Goal: Task Accomplishment & Management: Manage account settings

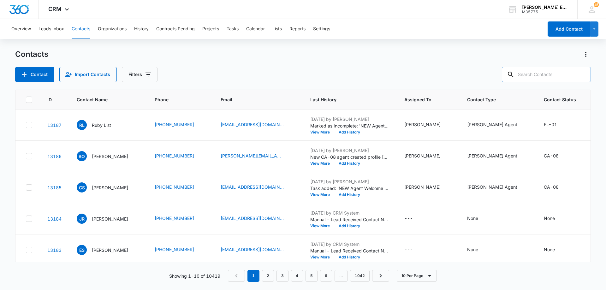
click at [545, 76] on input "text" at bounding box center [546, 74] width 89 height 15
paste input "[PERSON_NAME]"
type input "[PERSON_NAME]"
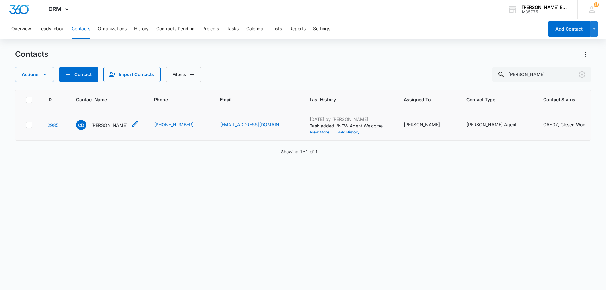
click at [112, 129] on p "[PERSON_NAME]" at bounding box center [109, 125] width 36 height 7
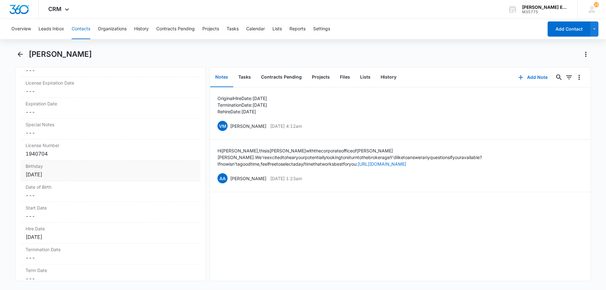
scroll to position [593, 0]
click at [63, 196] on dd "Cancel Save Changes ---" at bounding box center [111, 193] width 170 height 8
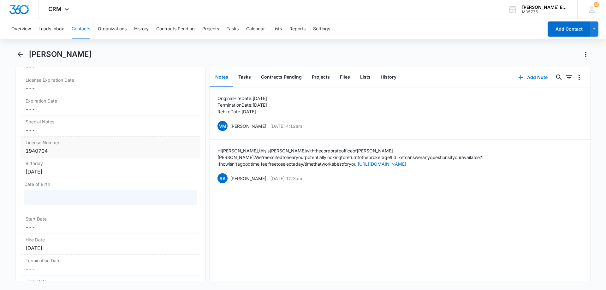
scroll to position [624, 0]
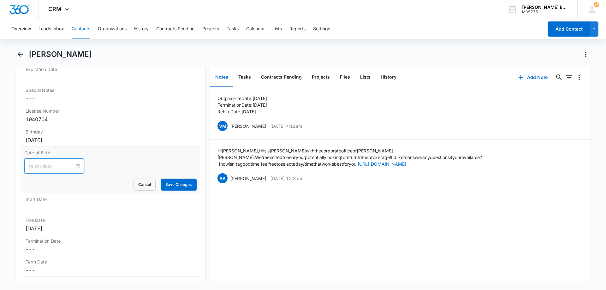
click at [48, 166] on input at bounding box center [51, 166] width 46 height 7
click at [74, 181] on button "2025" at bounding box center [73, 181] width 11 height 13
click at [30, 182] on span "button" at bounding box center [30, 181] width 3 height 3
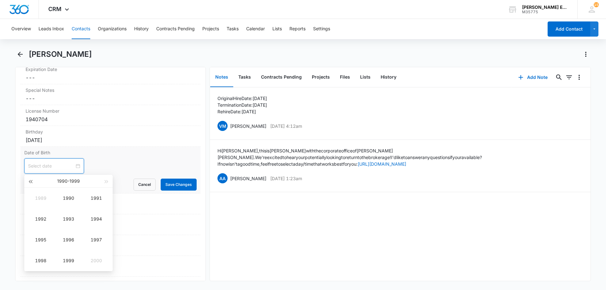
click at [30, 182] on span "button" at bounding box center [30, 181] width 3 height 3
click at [69, 219] on div "1983" at bounding box center [68, 219] width 19 height 8
type input "[DATE]"
click at [100, 199] on div "Mar" at bounding box center [96, 199] width 19 height 8
click at [90, 216] on div "11" at bounding box center [91, 215] width 8 height 8
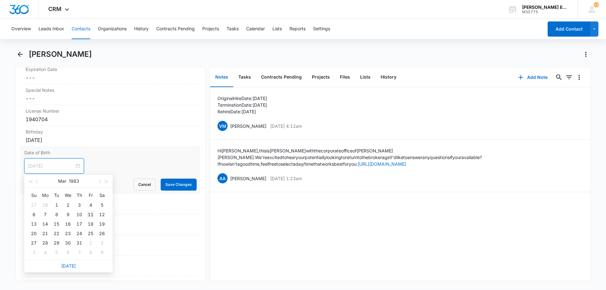
type input "[DATE]"
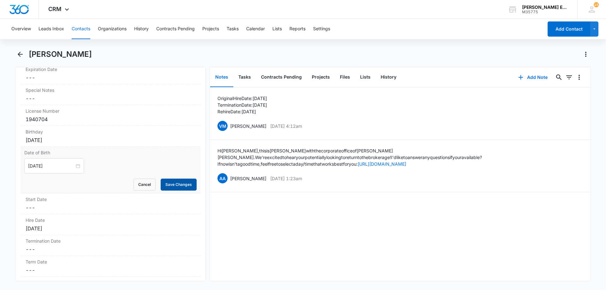
click at [166, 187] on button "Save Changes" at bounding box center [179, 185] width 36 height 12
click at [140, 139] on div "[DATE]" at bounding box center [111, 140] width 170 height 8
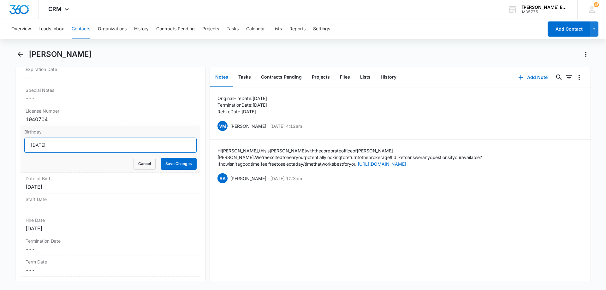
drag, startPoint x: 58, startPoint y: 145, endPoint x: 22, endPoint y: 147, distance: 35.7
click at [22, 147] on div "Birthday [DEMOGRAPHIC_DATA] Cancel Save Changes" at bounding box center [111, 149] width 180 height 47
click at [178, 164] on button "Save Changes" at bounding box center [179, 164] width 36 height 12
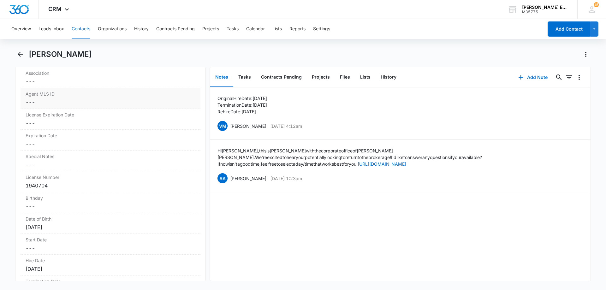
scroll to position [561, 0]
click at [54, 141] on dd "Cancel Save Changes ---" at bounding box center [111, 141] width 170 height 8
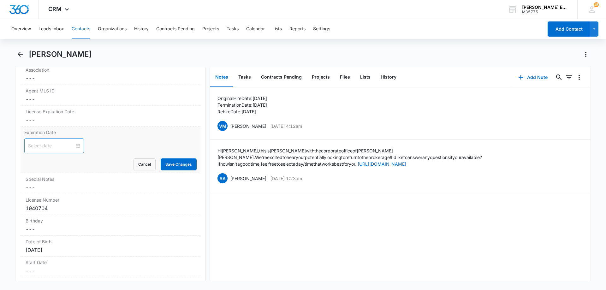
click at [49, 147] on input at bounding box center [51, 145] width 46 height 7
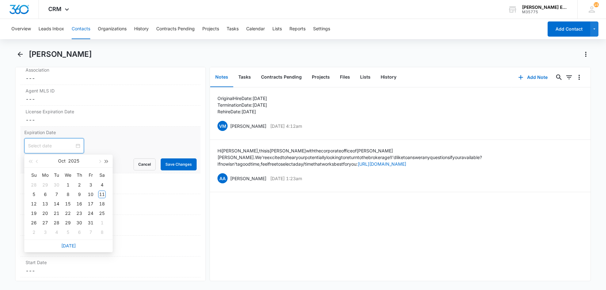
click at [108, 161] on button "button" at bounding box center [106, 161] width 7 height 13
click at [68, 194] on div "10" at bounding box center [68, 195] width 8 height 8
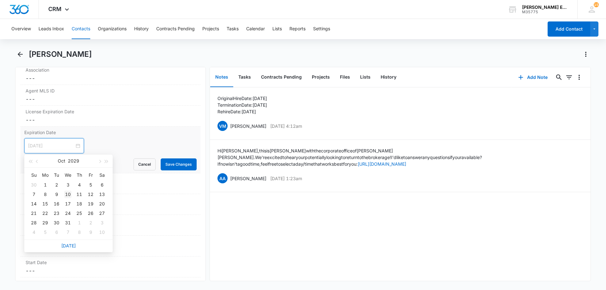
type input "[DATE]"
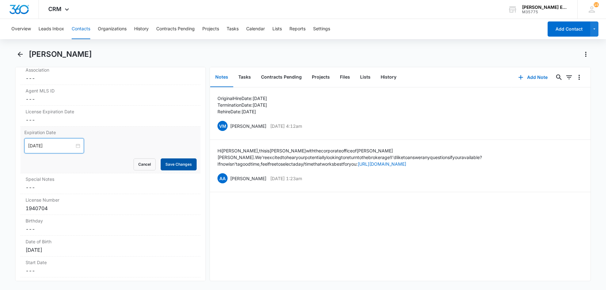
click at [179, 166] on button "Save Changes" at bounding box center [179, 165] width 36 height 12
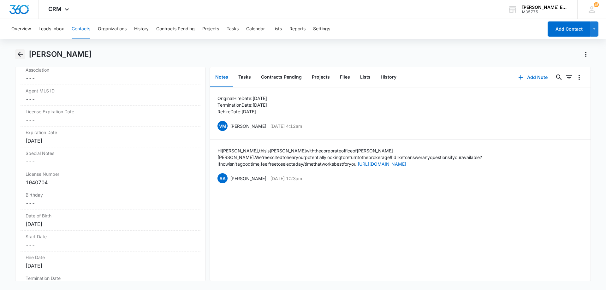
drag, startPoint x: 19, startPoint y: 55, endPoint x: 37, endPoint y: 62, distance: 19.7
click at [19, 55] on icon "Back" at bounding box center [20, 54] width 5 height 5
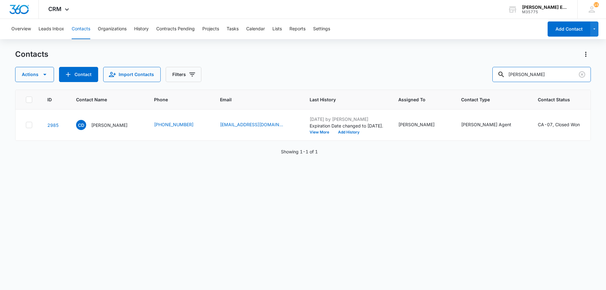
drag, startPoint x: 556, startPoint y: 74, endPoint x: 486, endPoint y: 75, distance: 70.4
click at [486, 75] on div "Actions Contact Import Contacts Filters [PERSON_NAME]" at bounding box center [303, 74] width 576 height 15
type input "[PERSON_NAME]"
click at [101, 129] on p "[PERSON_NAME]" at bounding box center [109, 125] width 36 height 7
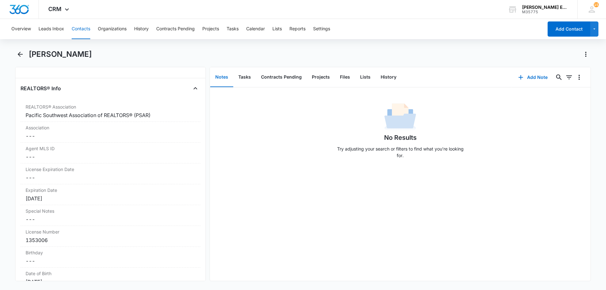
scroll to position [505, 0]
click at [69, 194] on div "[DATE]" at bounding box center [111, 197] width 170 height 8
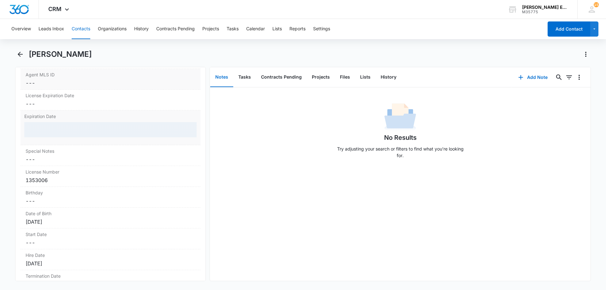
scroll to position [600, 0]
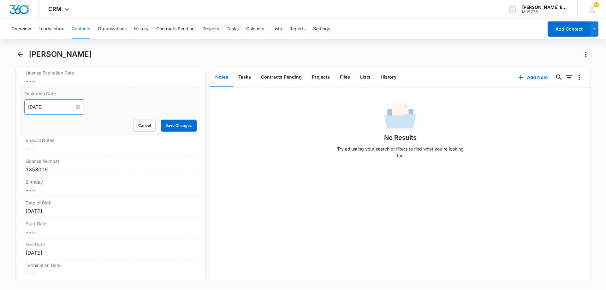
click at [63, 105] on input "[DATE]" at bounding box center [51, 107] width 46 height 7
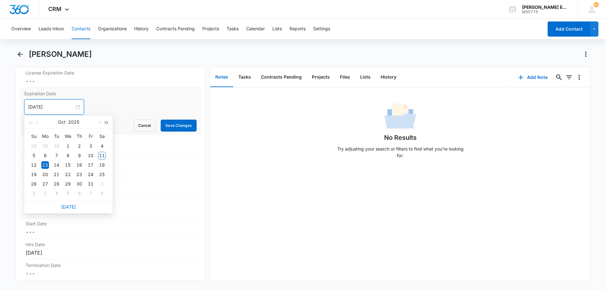
click at [108, 122] on button "button" at bounding box center [106, 122] width 7 height 13
type input "[DATE]"
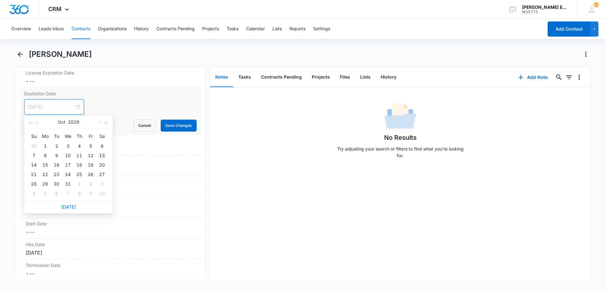
click at [105, 157] on div "13" at bounding box center [102, 156] width 8 height 8
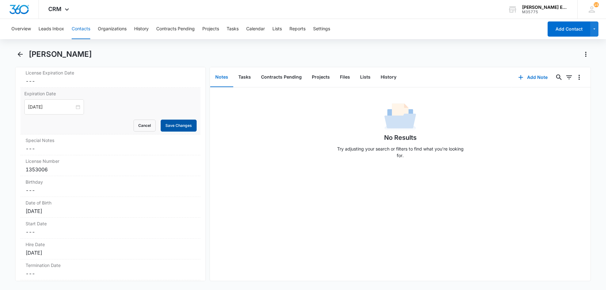
click at [182, 126] on button "Save Changes" at bounding box center [179, 126] width 36 height 12
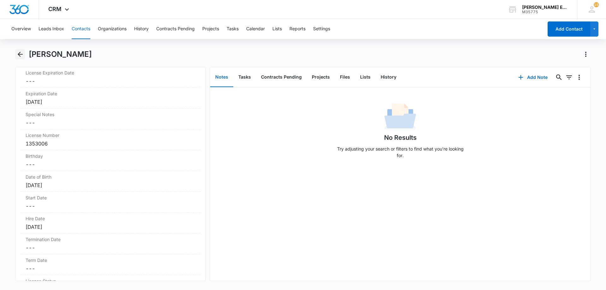
click at [19, 55] on icon "Back" at bounding box center [20, 54] width 5 height 5
